Goal: Information Seeking & Learning: Learn about a topic

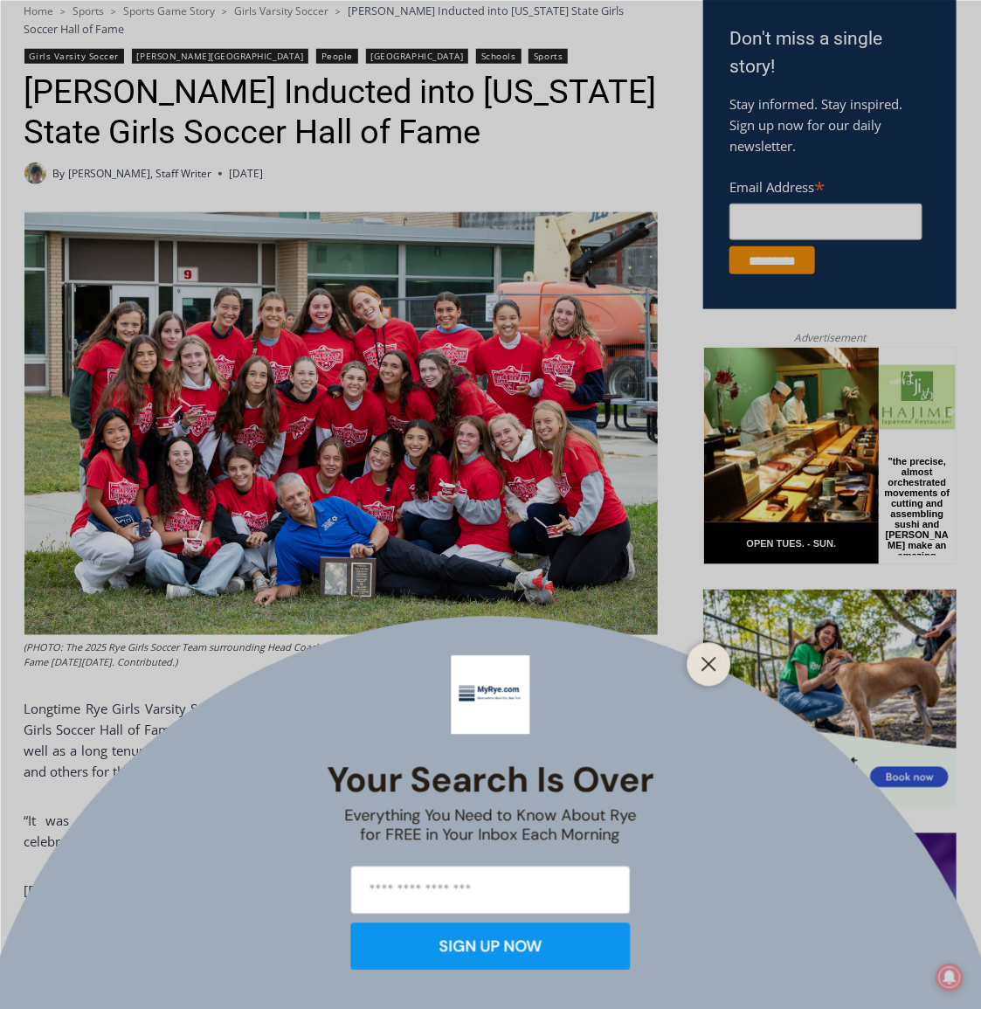
drag, startPoint x: 273, startPoint y: 341, endPoint x: 161, endPoint y: 472, distance: 172.2
click at [161, 472] on div "Your Search is Over Everything You Need to Know About Rye for FREE in Your Inbo…" at bounding box center [490, 504] width 981 height 1009
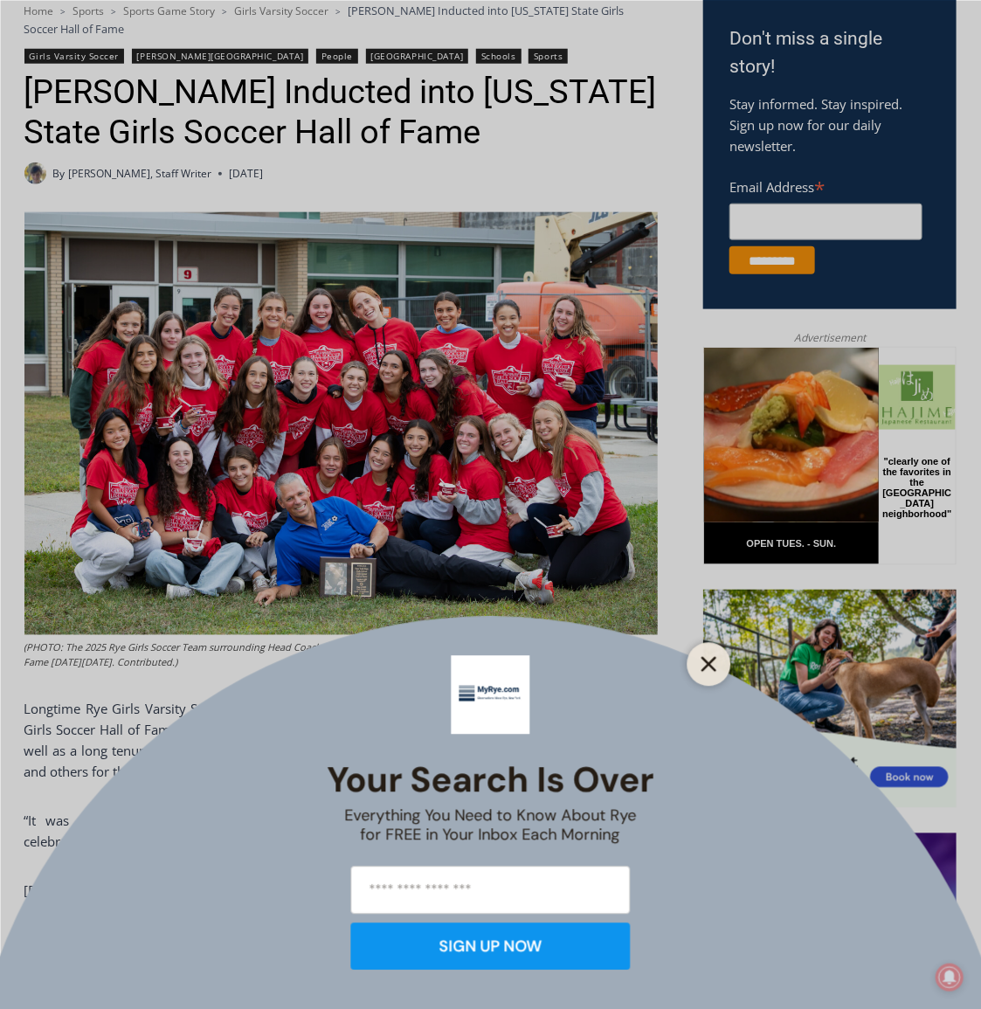
click at [702, 666] on icon "Close" at bounding box center [709, 664] width 16 height 16
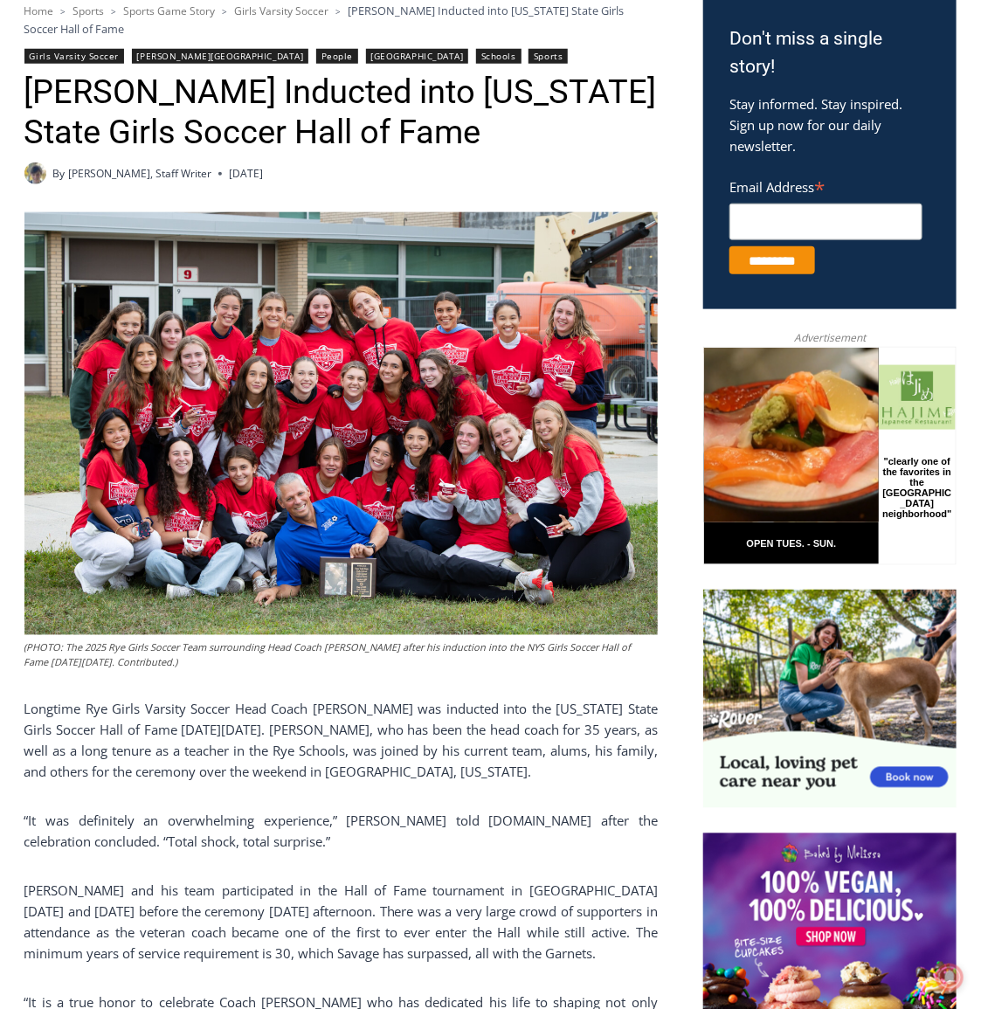
click at [410, 421] on img at bounding box center [340, 423] width 633 height 423
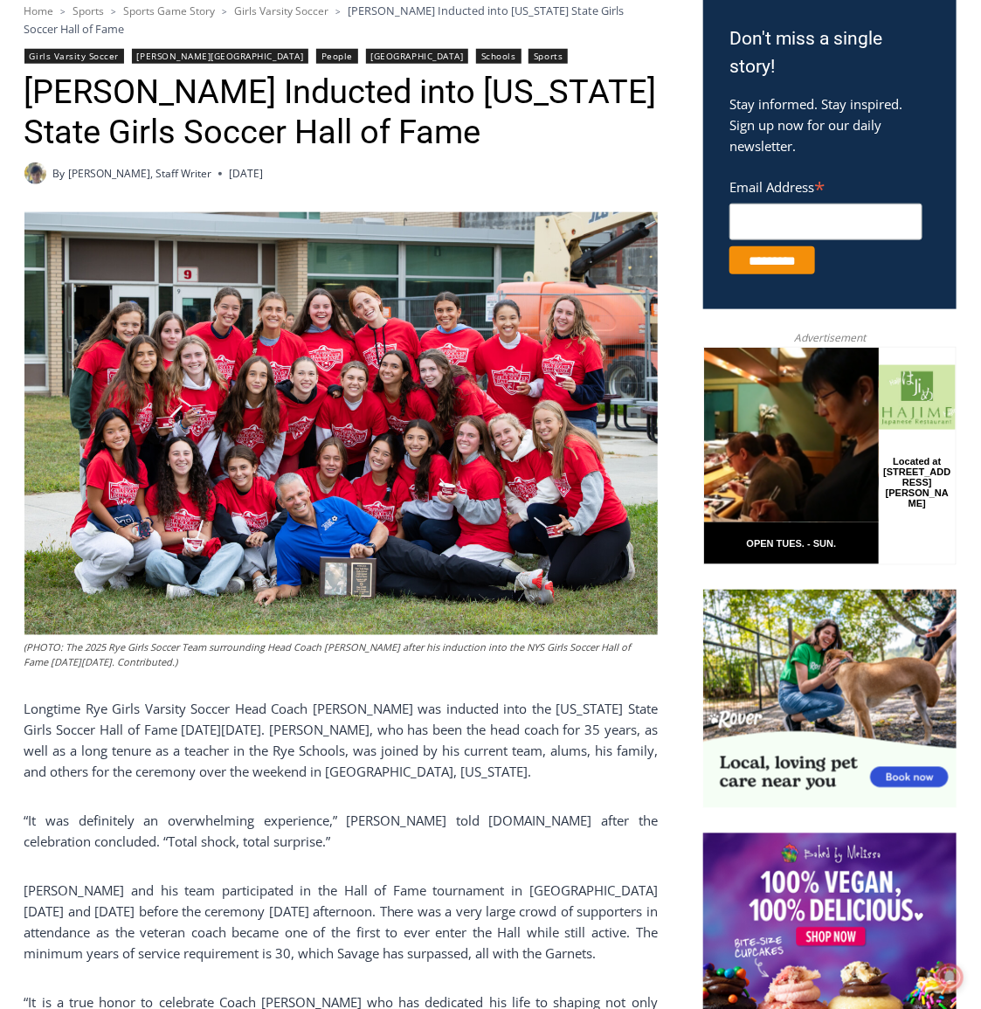
click at [438, 593] on img at bounding box center [340, 423] width 633 height 423
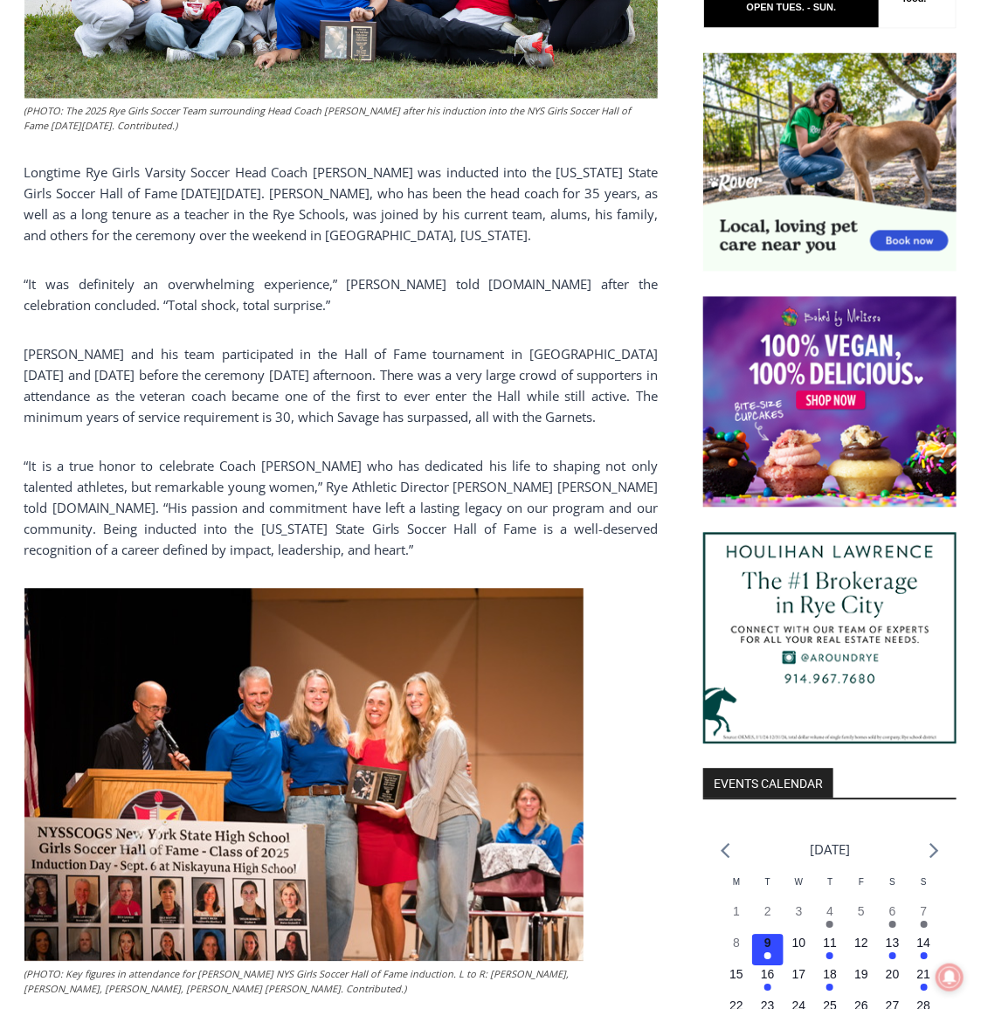
scroll to position [1113, 0]
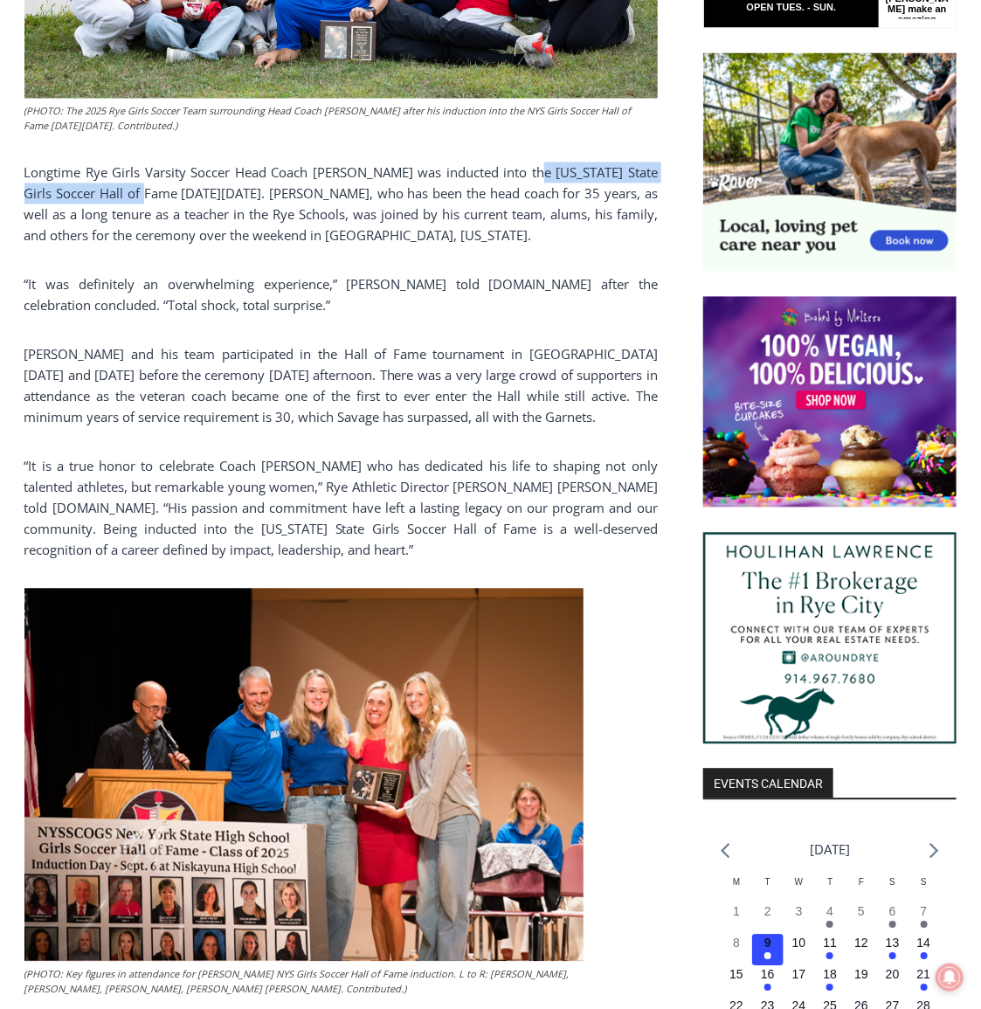
drag, startPoint x: 533, startPoint y: 171, endPoint x: 148, endPoint y: 200, distance: 385.4
click at [148, 200] on p "Longtime Rye Girls Varsity Soccer Head Coach [PERSON_NAME] was inducted into th…" at bounding box center [340, 204] width 633 height 84
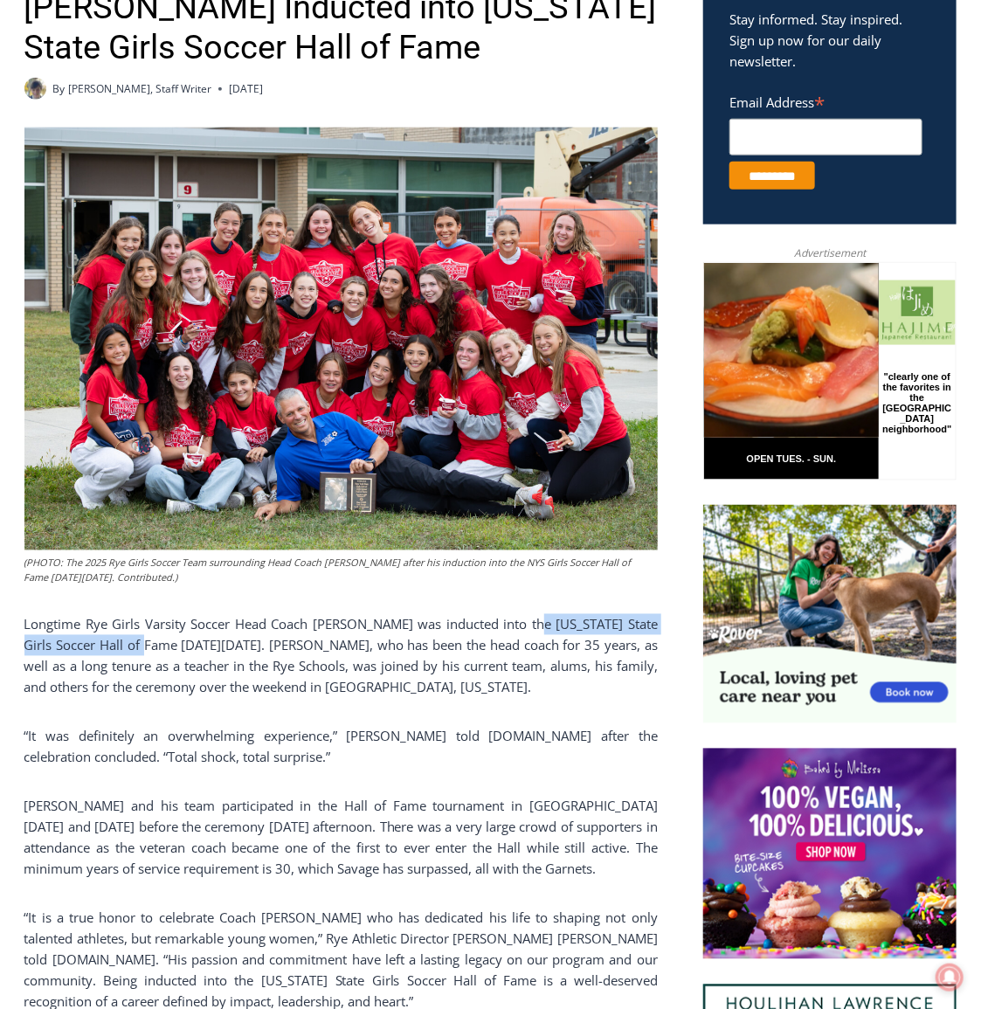
scroll to position [661, 0]
